Goal: Download file/media

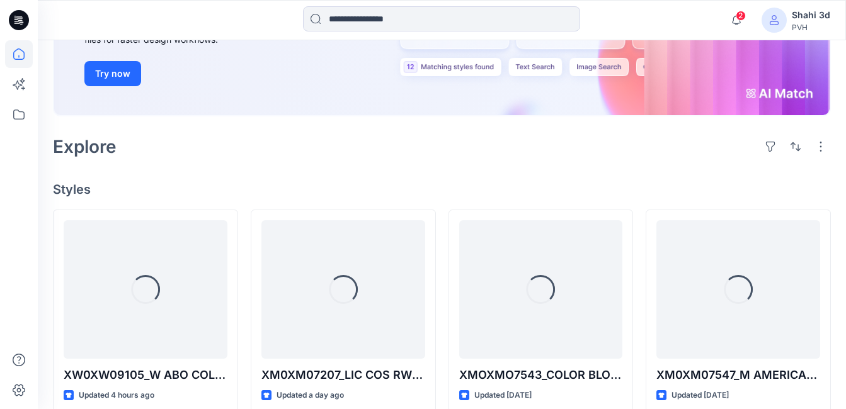
scroll to position [315, 0]
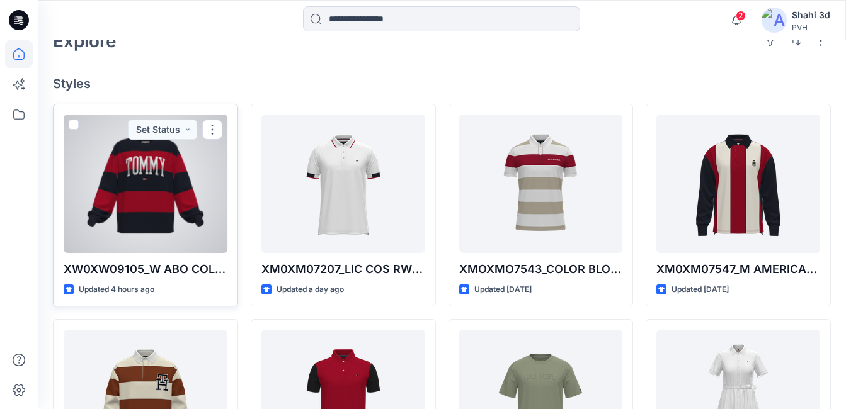
click at [169, 189] on div at bounding box center [146, 184] width 164 height 139
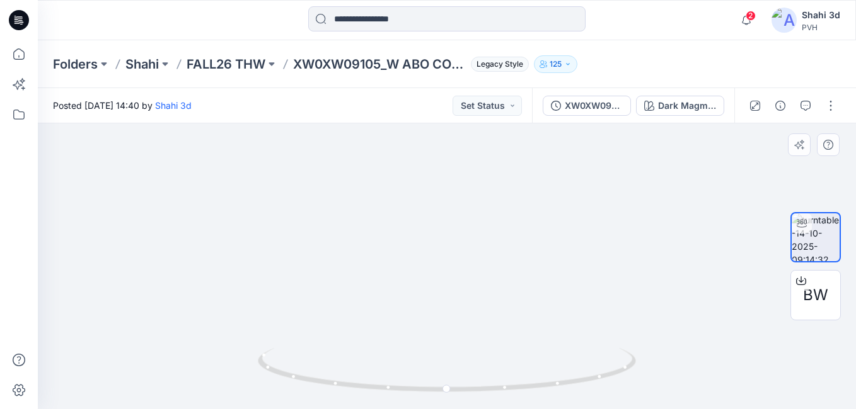
drag, startPoint x: 499, startPoint y: 195, endPoint x: 489, endPoint y: 338, distance: 143.3
click at [489, 338] on img at bounding box center [447, 245] width 661 height 329
drag, startPoint x: 520, startPoint y: 324, endPoint x: 521, endPoint y: 224, distance: 99.5
click at [521, 224] on img at bounding box center [448, 170] width 1223 height 479
drag, startPoint x: 718, startPoint y: 301, endPoint x: 660, endPoint y: 203, distance: 113.2
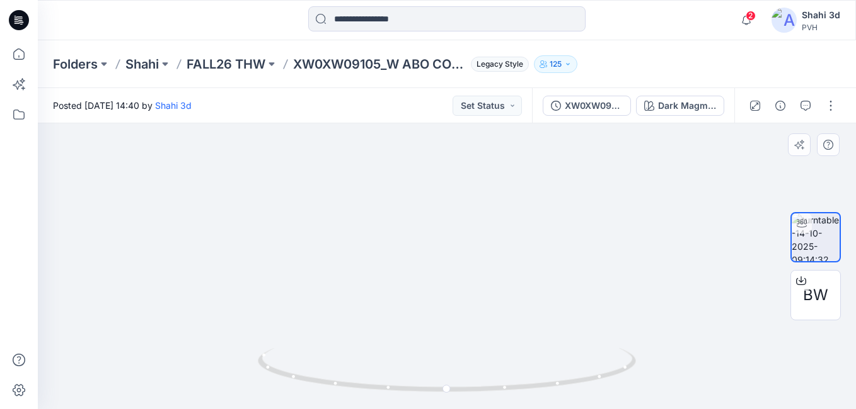
click at [660, 203] on img at bounding box center [392, 115] width 1223 height 590
drag, startPoint x: 605, startPoint y: 242, endPoint x: 655, endPoint y: 286, distance: 66.5
click at [655, 286] on img at bounding box center [440, 136] width 1223 height 547
drag, startPoint x: 505, startPoint y: 280, endPoint x: 504, endPoint y: 286, distance: 6.4
click at [504, 286] on img at bounding box center [418, 159] width 1223 height 500
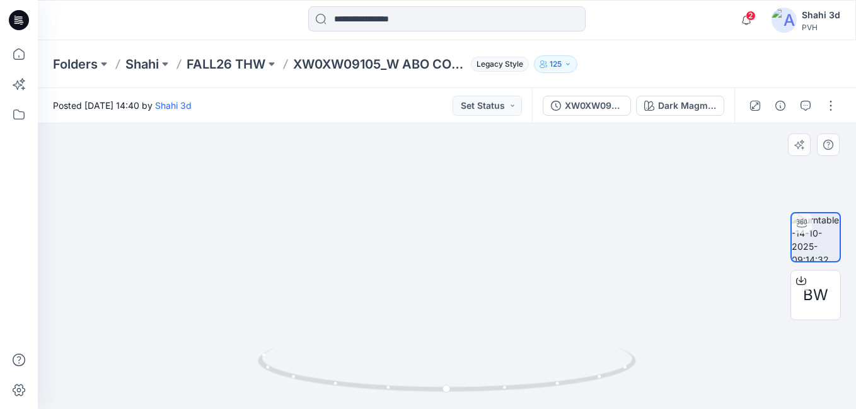
click at [597, 181] on img at bounding box center [529, 98] width 1269 height 624
drag, startPoint x: 543, startPoint y: 164, endPoint x: 545, endPoint y: 156, distance: 8.4
click at [545, 156] on img at bounding box center [529, 98] width 1269 height 624
drag, startPoint x: 506, startPoint y: 257, endPoint x: 508, endPoint y: 126, distance: 131.1
click at [508, 126] on img at bounding box center [538, 40] width 1269 height 738
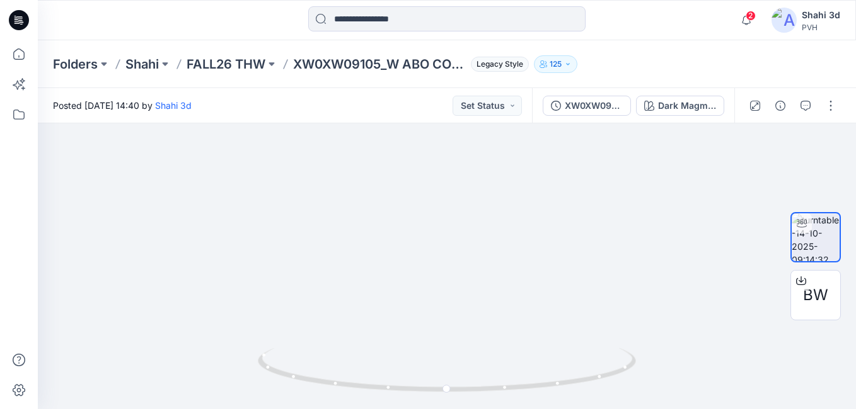
drag, startPoint x: 490, startPoint y: 123, endPoint x: 494, endPoint y: 93, distance: 30.5
click at [495, 92] on div "Posted [DATE] 14:40 by Shahi 3d Set Status XW0XW09105_W ABO COLLEGIATE RUGBY ST…" at bounding box center [447, 248] width 818 height 321
drag, startPoint x: 478, startPoint y: 130, endPoint x: 486, endPoint y: 169, distance: 39.9
click at [479, 110] on div "Posted [DATE] 14:40 by Shahi 3d Set Status XW0XW09105_W ABO COLLEGIATE RUGBY ST…" at bounding box center [447, 248] width 818 height 321
drag, startPoint x: 483, startPoint y: 191, endPoint x: 496, endPoint y: 133, distance: 59.3
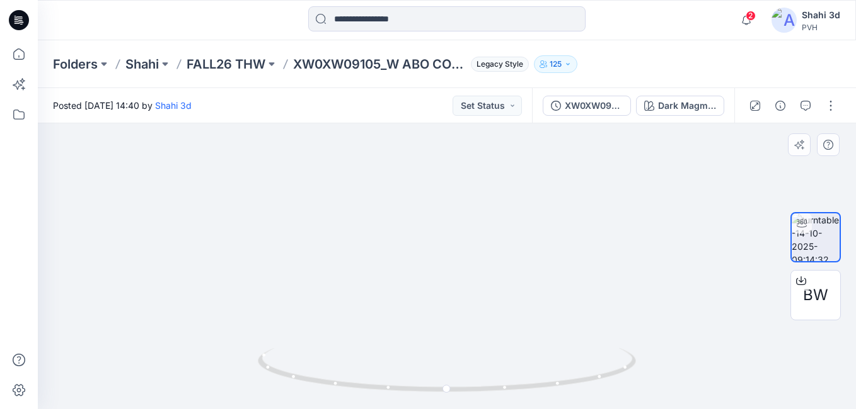
drag, startPoint x: 512, startPoint y: 218, endPoint x: 421, endPoint y: 215, distance: 90.1
drag, startPoint x: 508, startPoint y: 203, endPoint x: 534, endPoint y: 118, distance: 89.5
click at [534, 118] on div "Posted [DATE] 14:40 by Shahi 3d Set Status XW0XW09105_W ABO COLLEGIATE RUGBY ST…" at bounding box center [447, 248] width 818 height 321
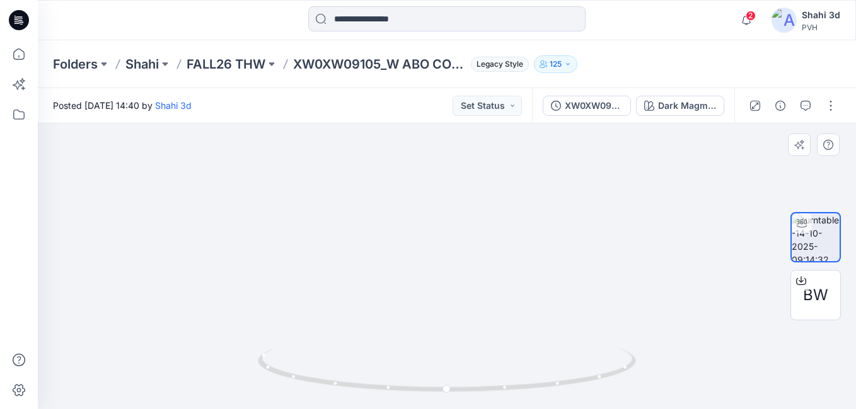
drag, startPoint x: 520, startPoint y: 179, endPoint x: 520, endPoint y: 235, distance: 56.1
drag, startPoint x: 528, startPoint y: 237, endPoint x: 533, endPoint y: 289, distance: 52.5
drag, startPoint x: 535, startPoint y: 253, endPoint x: 541, endPoint y: 261, distance: 10.3
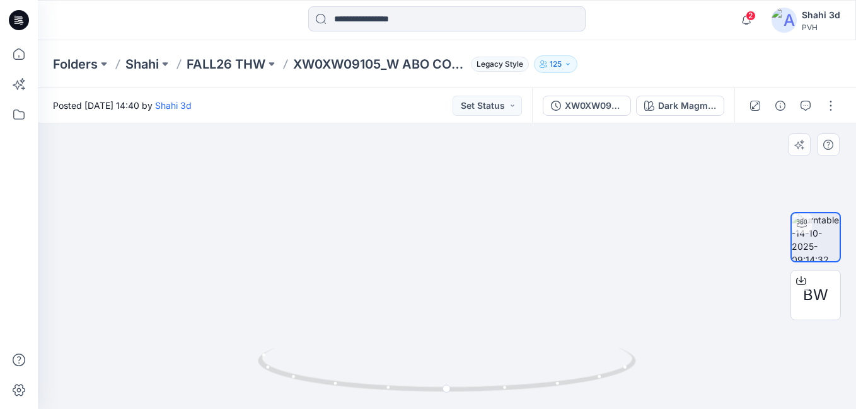
drag, startPoint x: 539, startPoint y: 268, endPoint x: 542, endPoint y: 334, distance: 66.2
click at [533, 374] on div at bounding box center [447, 266] width 818 height 286
drag, startPoint x: 539, startPoint y: 341, endPoint x: 536, endPoint y: 333, distance: 8.0
click at [538, 362] on div at bounding box center [447, 266] width 818 height 286
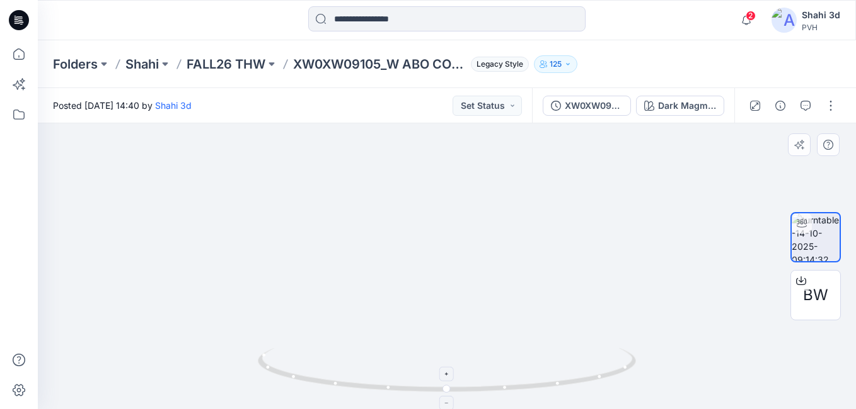
drag, startPoint x: 523, startPoint y: 346, endPoint x: 520, endPoint y: 355, distance: 8.6
click at [520, 388] on div at bounding box center [447, 266] width 818 height 286
drag, startPoint x: 526, startPoint y: 285, endPoint x: 519, endPoint y: 363, distance: 79.1
click at [519, 363] on div at bounding box center [447, 266] width 818 height 286
drag, startPoint x: 513, startPoint y: 266, endPoint x: 513, endPoint y: 348, distance: 81.9
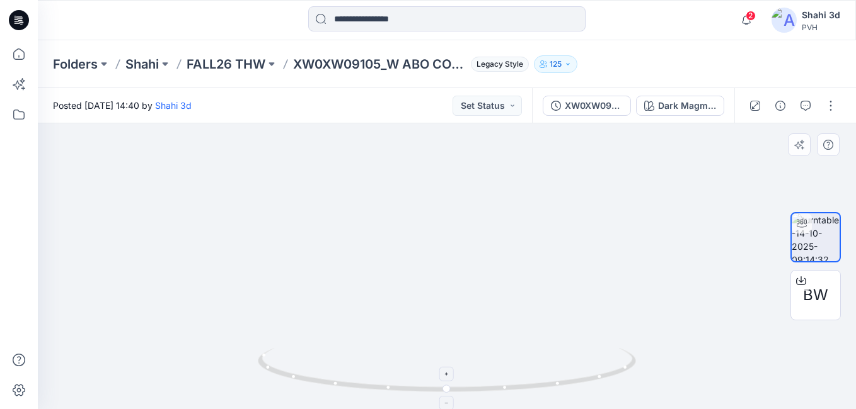
click at [513, 354] on div at bounding box center [447, 266] width 818 height 286
drag, startPoint x: 513, startPoint y: 316, endPoint x: 513, endPoint y: 340, distance: 24.6
click at [513, 340] on img at bounding box center [404, 118] width 1082 height 581
drag, startPoint x: 506, startPoint y: 304, endPoint x: 510, endPoint y: 309, distance: 6.7
click at [506, 350] on div at bounding box center [447, 266] width 818 height 286
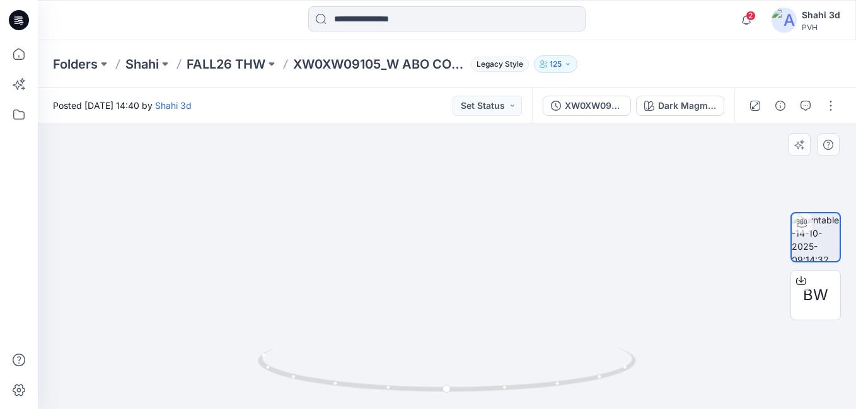
click at [507, 311] on img at bounding box center [399, 174] width 1082 height 469
drag, startPoint x: 506, startPoint y: 301, endPoint x: 529, endPoint y: 224, distance: 79.7
click at [523, 219] on img at bounding box center [399, 174] width 1082 height 469
drag, startPoint x: 525, startPoint y: 288, endPoint x: 559, endPoint y: 127, distance: 164.2
click at [559, 127] on img at bounding box center [447, 60] width 1082 height 700
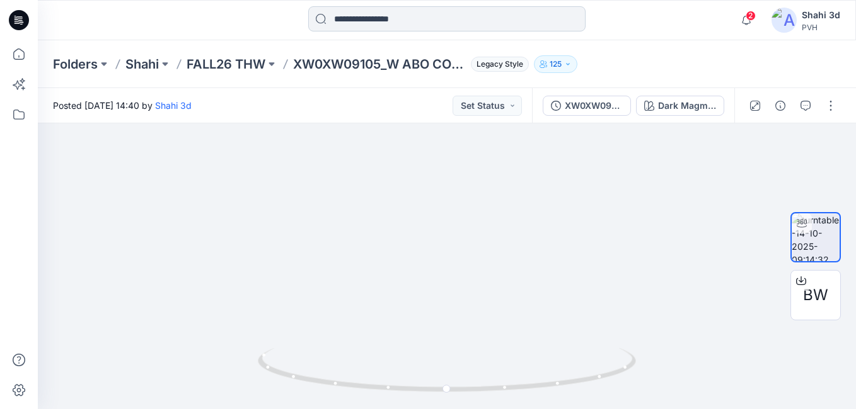
drag, startPoint x: 531, startPoint y: 275, endPoint x: 567, endPoint y: 16, distance: 261.4
click at [566, 16] on div "2 Notifications Your style XW0XW09105_W ABO COLLEGIATE RUGBY STP CNK is ready 1…" at bounding box center [428, 204] width 856 height 409
drag, startPoint x: 564, startPoint y: 114, endPoint x: 486, endPoint y: 302, distance: 203.9
click at [485, 304] on img at bounding box center [410, 5] width 1082 height 809
drag, startPoint x: 500, startPoint y: 260, endPoint x: 522, endPoint y: 367, distance: 110.0
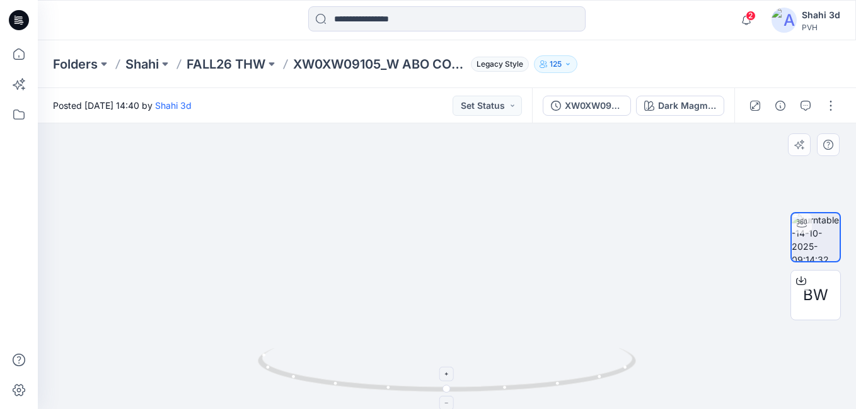
click at [532, 404] on div at bounding box center [447, 266] width 818 height 286
drag, startPoint x: 509, startPoint y: 342, endPoint x: 515, endPoint y: 397, distance: 55.1
click at [515, 397] on div at bounding box center [447, 266] width 818 height 286
drag, startPoint x: 522, startPoint y: 201, endPoint x: 525, endPoint y: 256, distance: 54.9
click at [522, 286] on img at bounding box center [450, 162] width 1082 height 495
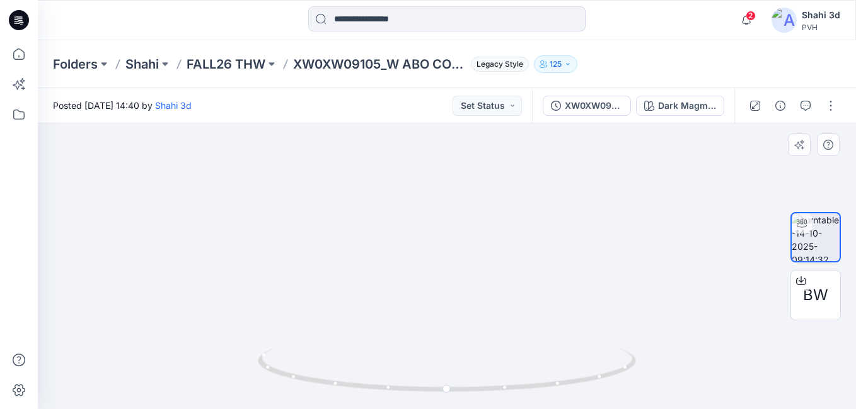
drag, startPoint x: 530, startPoint y: 207, endPoint x: 537, endPoint y: 296, distance: 89.7
click at [532, 307] on img at bounding box center [452, 212] width 1082 height 393
drag, startPoint x: 529, startPoint y: 318, endPoint x: 535, endPoint y: 229, distance: 88.4
click at [535, 229] on img at bounding box center [457, 167] width 1082 height 484
drag
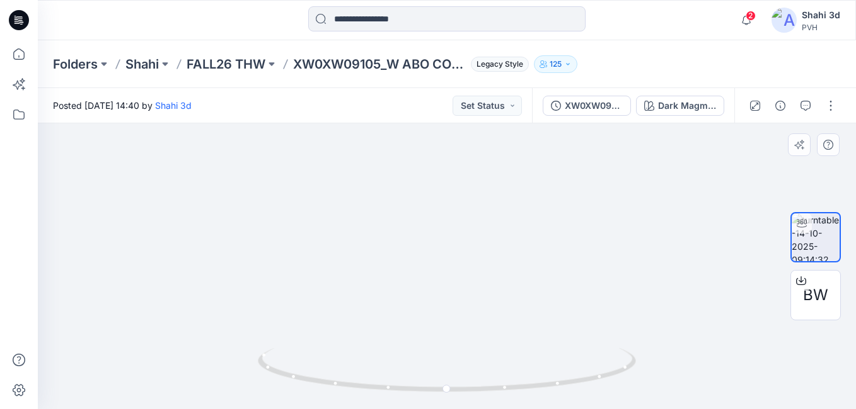
click at [518, 213] on img at bounding box center [457, 167] width 1082 height 484
click at [517, 183] on img at bounding box center [457, 115] width 1082 height 587
click at [522, 207] on img at bounding box center [458, 80] width 1082 height 657
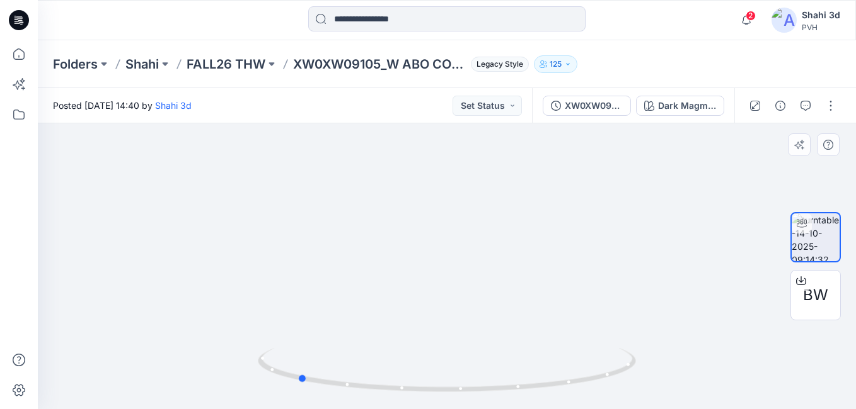
click at [679, 340] on div at bounding box center [447, 266] width 818 height 286
click at [274, 369] on icon at bounding box center [448, 371] width 381 height 47
click at [381, 375] on icon at bounding box center [448, 371] width 381 height 47
click at [416, 393] on icon at bounding box center [448, 371] width 381 height 47
click at [507, 377] on icon at bounding box center [448, 371] width 381 height 47
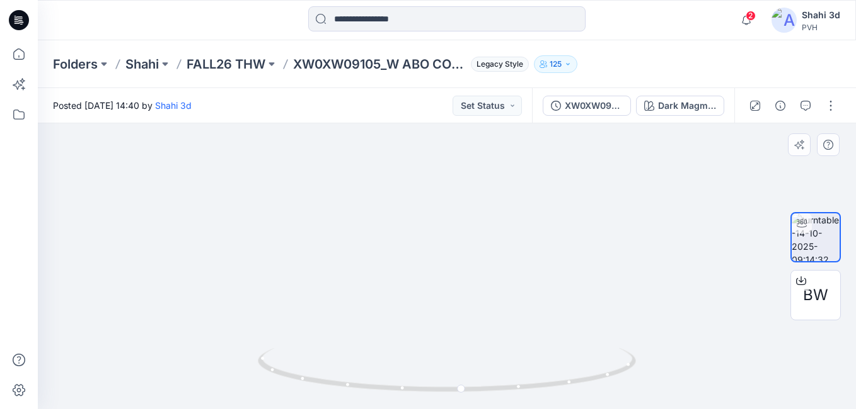
click at [482, 385] on div at bounding box center [447, 266] width 818 height 286
click at [526, 396] on div at bounding box center [447, 266] width 818 height 286
click at [519, 409] on html "2 Notifications Your style XW0XW09105_W ABO COLLEGIATE RUGBY STP CNK is ready 1…" at bounding box center [428, 204] width 856 height 409
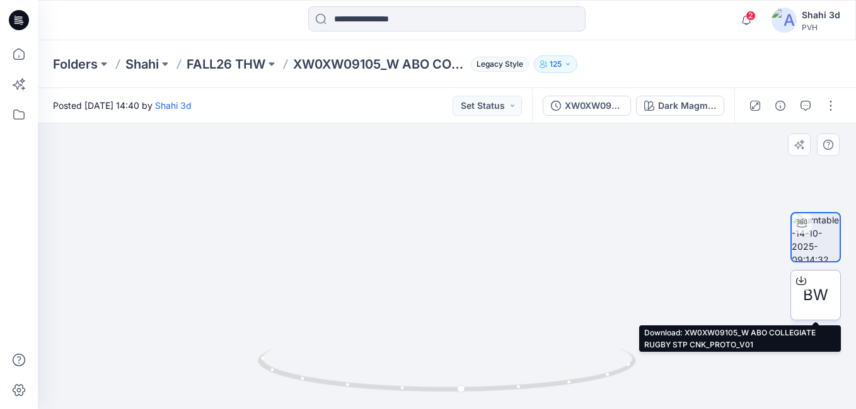
click at [814, 291] on span "BW" at bounding box center [815, 295] width 25 height 23
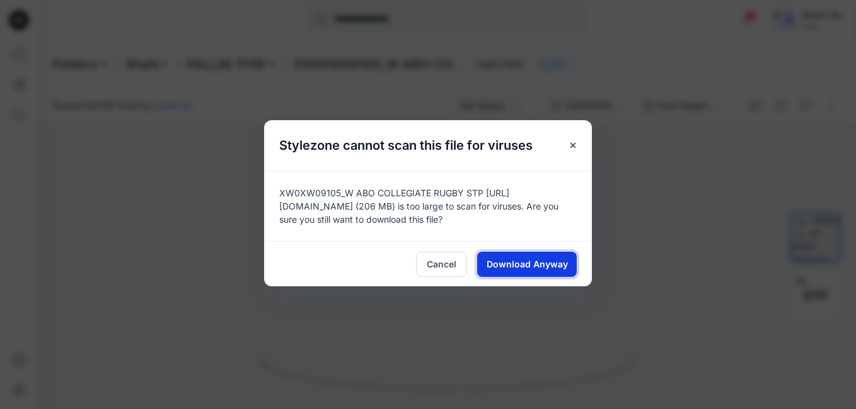
click at [523, 255] on button "Download Anyway" at bounding box center [527, 264] width 100 height 25
